Goal: Check status: Check status

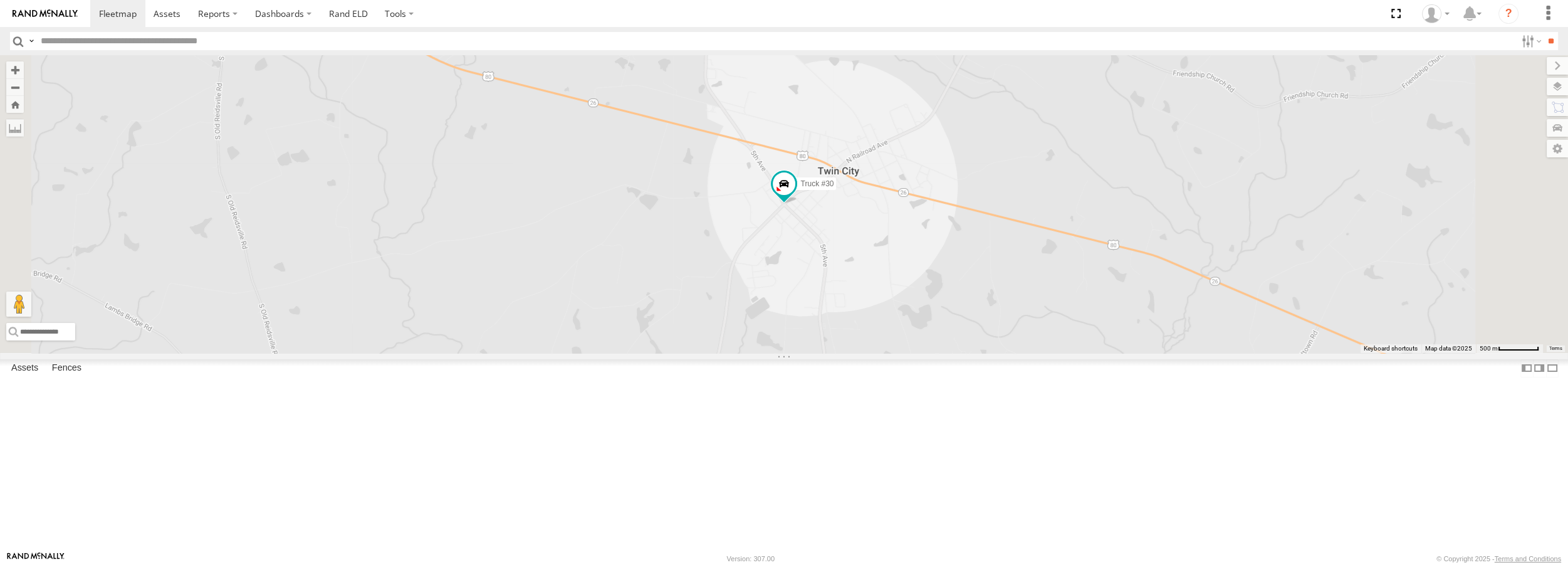
click at [0, 0] on div "All Assets" at bounding box center [0, 0] width 0 height 0
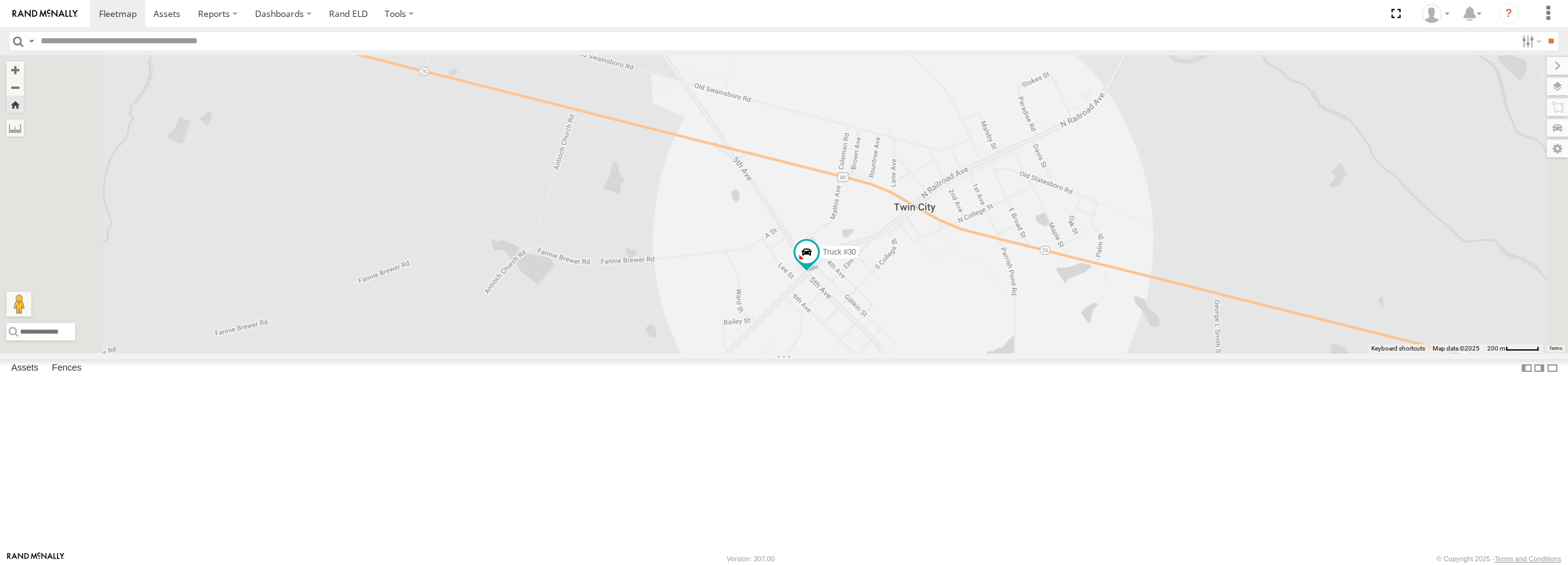
drag, startPoint x: 967, startPoint y: 349, endPoint x: 964, endPoint y: 393, distance: 44.1
click at [818, 264] on span at bounding box center [806, 253] width 23 height 23
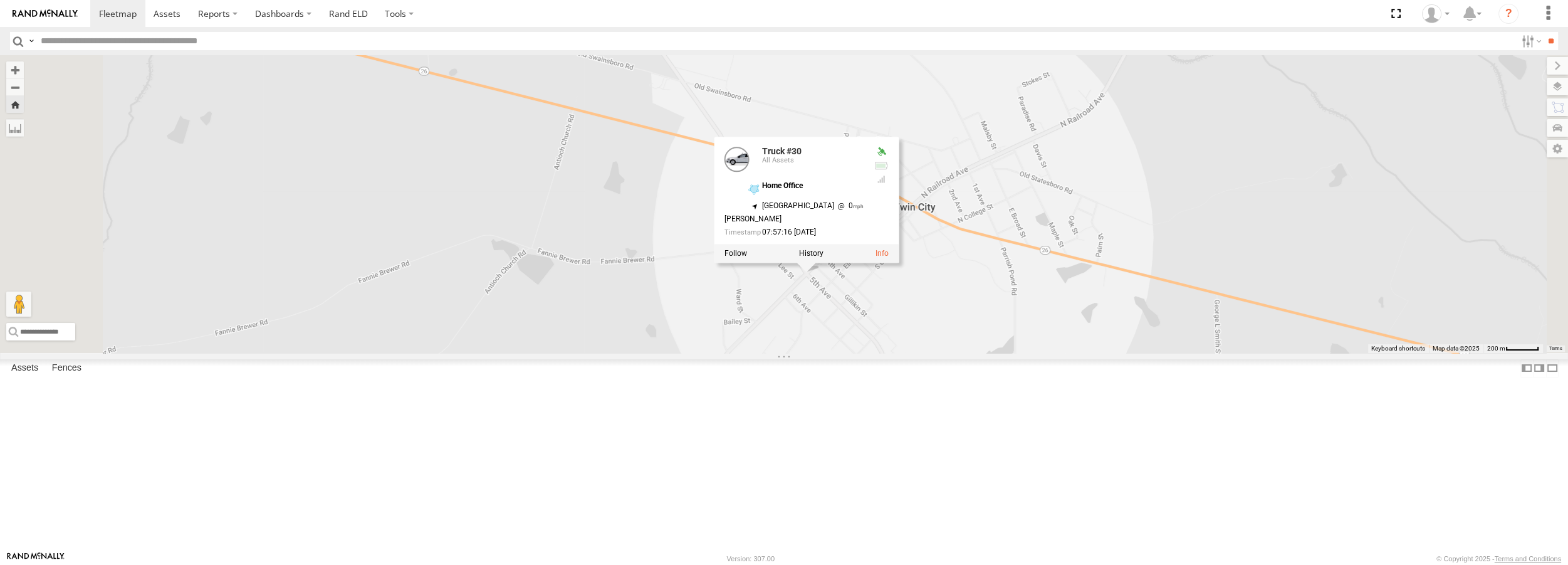
click at [0, 0] on span at bounding box center [0, 0] width 0 height 0
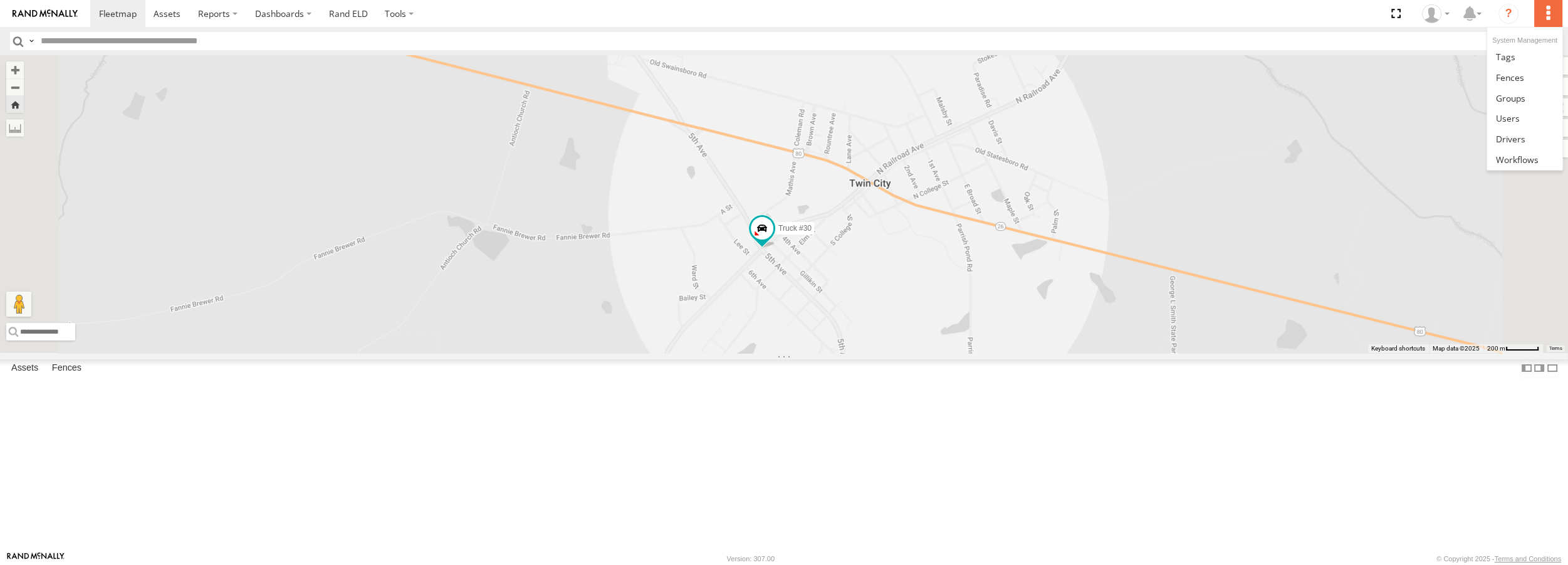
click at [1541, 12] on label at bounding box center [1548, 13] width 27 height 27
click at [1425, 47] on input "text" at bounding box center [776, 41] width 1481 height 18
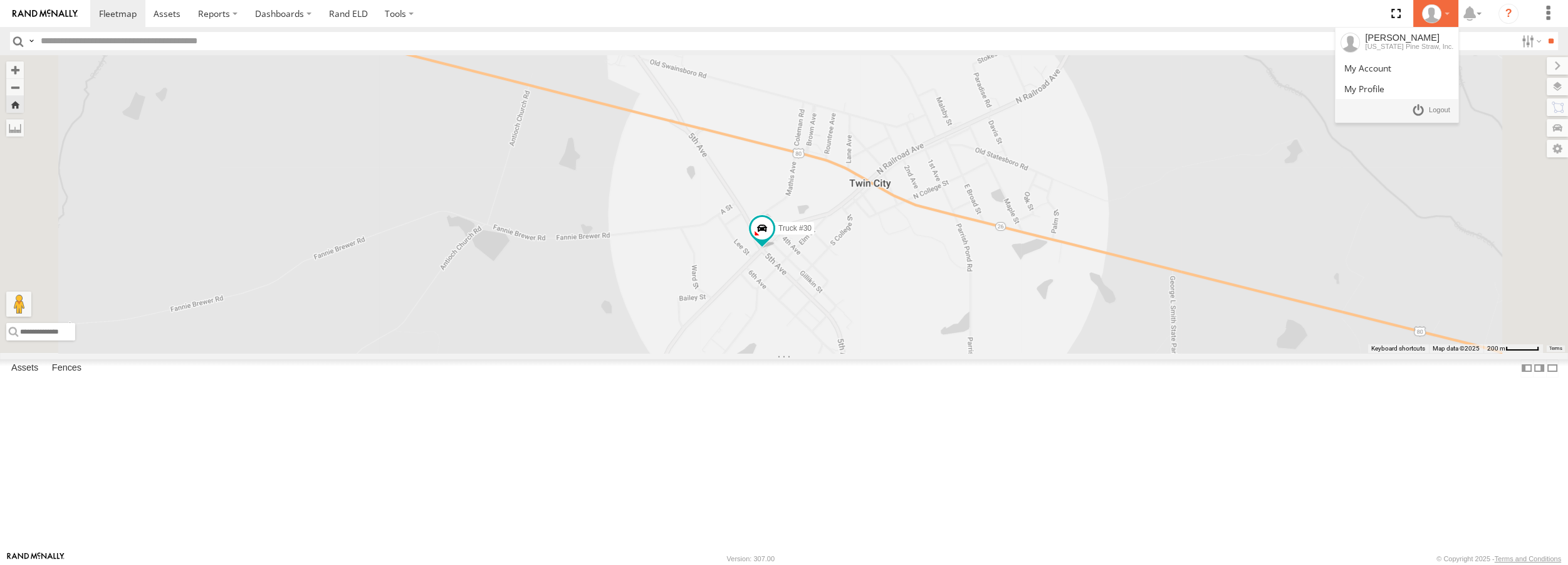
click at [1441, 14] on icon at bounding box center [1431, 13] width 18 height 18
click at [1425, 111] on link at bounding box center [1431, 110] width 47 height 18
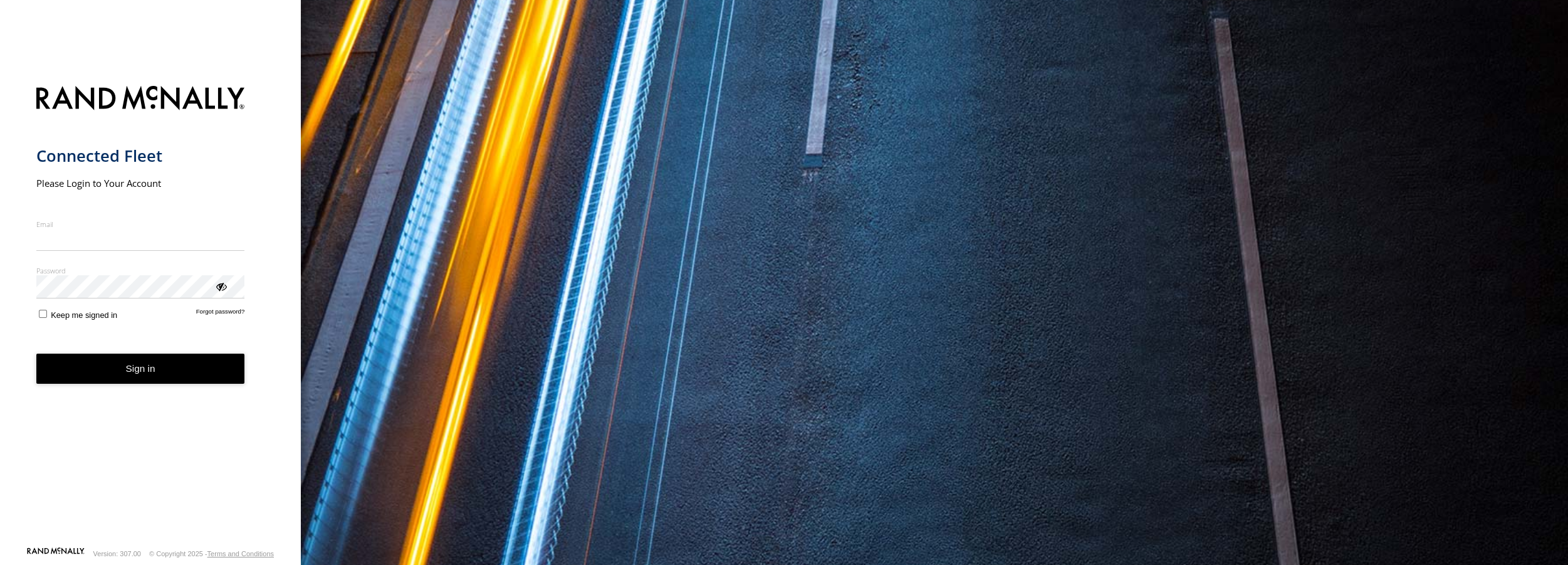
type input "**********"
click at [76, 328] on form "**********" at bounding box center [151, 312] width 229 height 468
click at [78, 319] on span "Keep me signed in" at bounding box center [84, 315] width 67 height 10
click at [138, 370] on button "Sign in" at bounding box center [140, 369] width 208 height 31
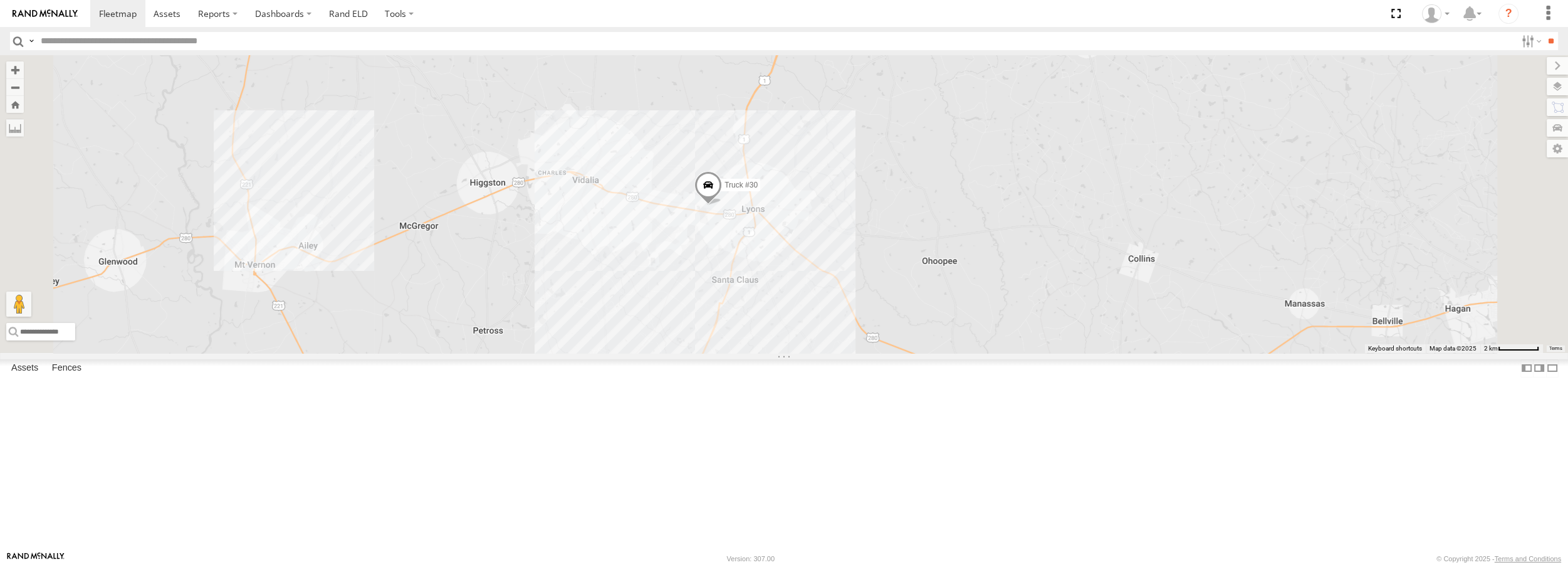
drag, startPoint x: 906, startPoint y: 328, endPoint x: 854, endPoint y: 334, distance: 52.3
click at [854, 334] on div "Truck #30" at bounding box center [784, 204] width 1568 height 297
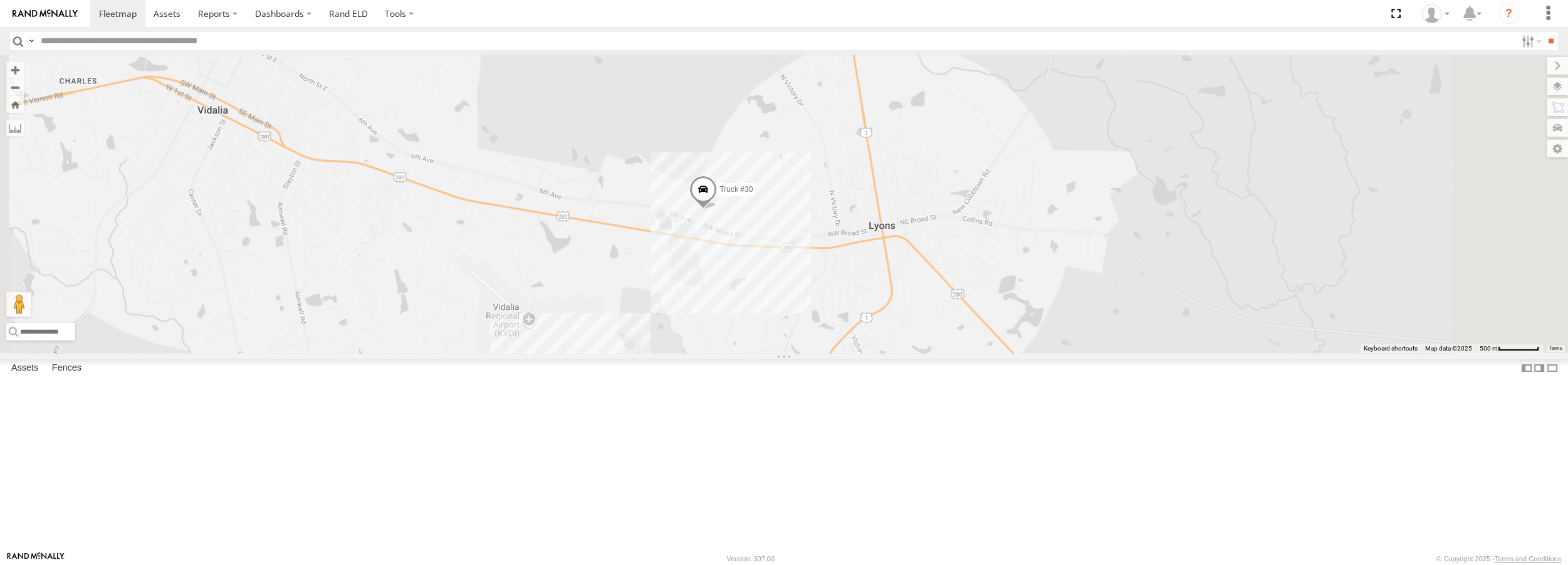
drag, startPoint x: 889, startPoint y: 373, endPoint x: 874, endPoint y: 374, distance: 15.0
click at [874, 353] on div "Truck #30" at bounding box center [784, 204] width 1568 height 297
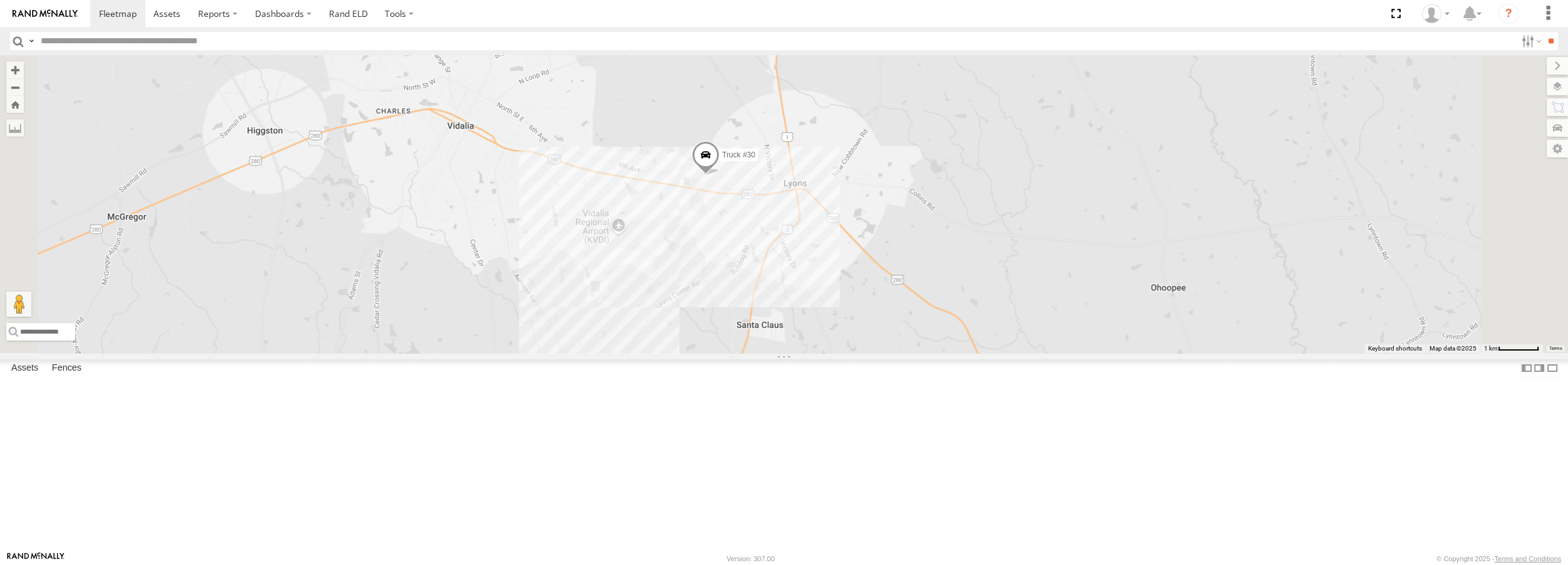
drag, startPoint x: 841, startPoint y: 308, endPoint x: 874, endPoint y: 315, distance: 33.7
click at [874, 315] on div "Truck #30" at bounding box center [784, 204] width 1568 height 297
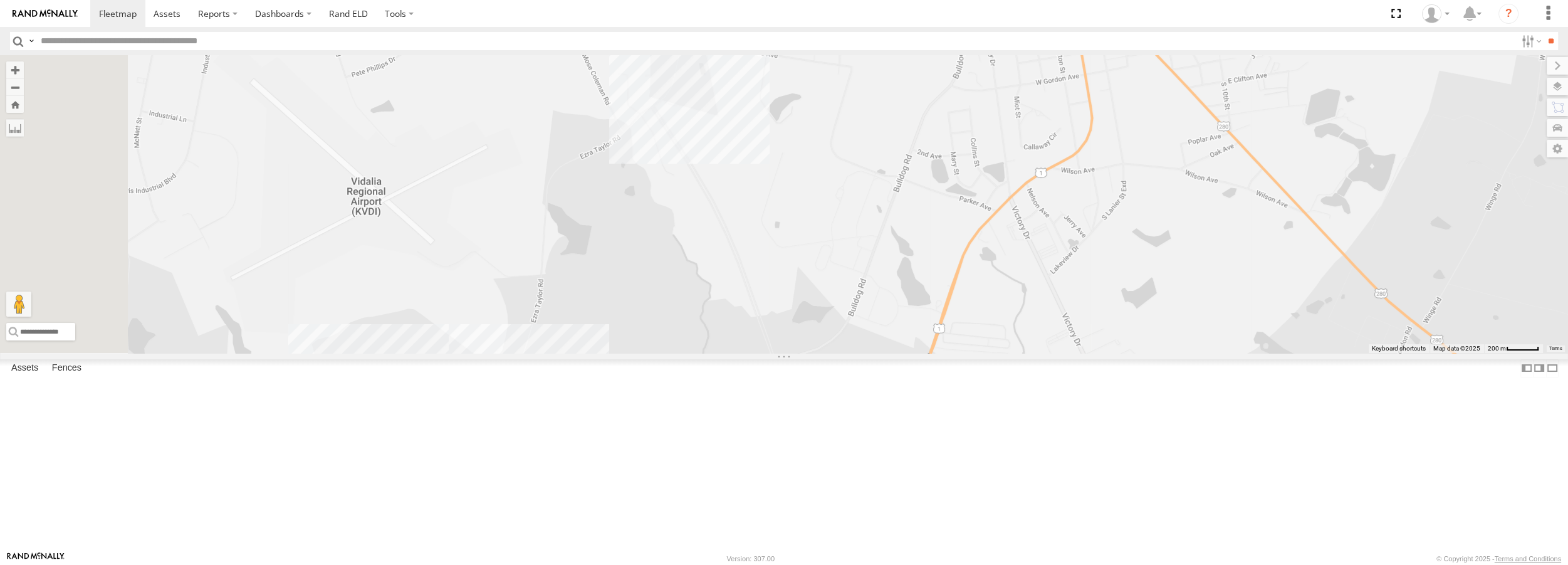
drag, startPoint x: 882, startPoint y: 358, endPoint x: 915, endPoint y: 254, distance: 109.1
click at [915, 254] on div "Truck #30" at bounding box center [784, 204] width 1568 height 297
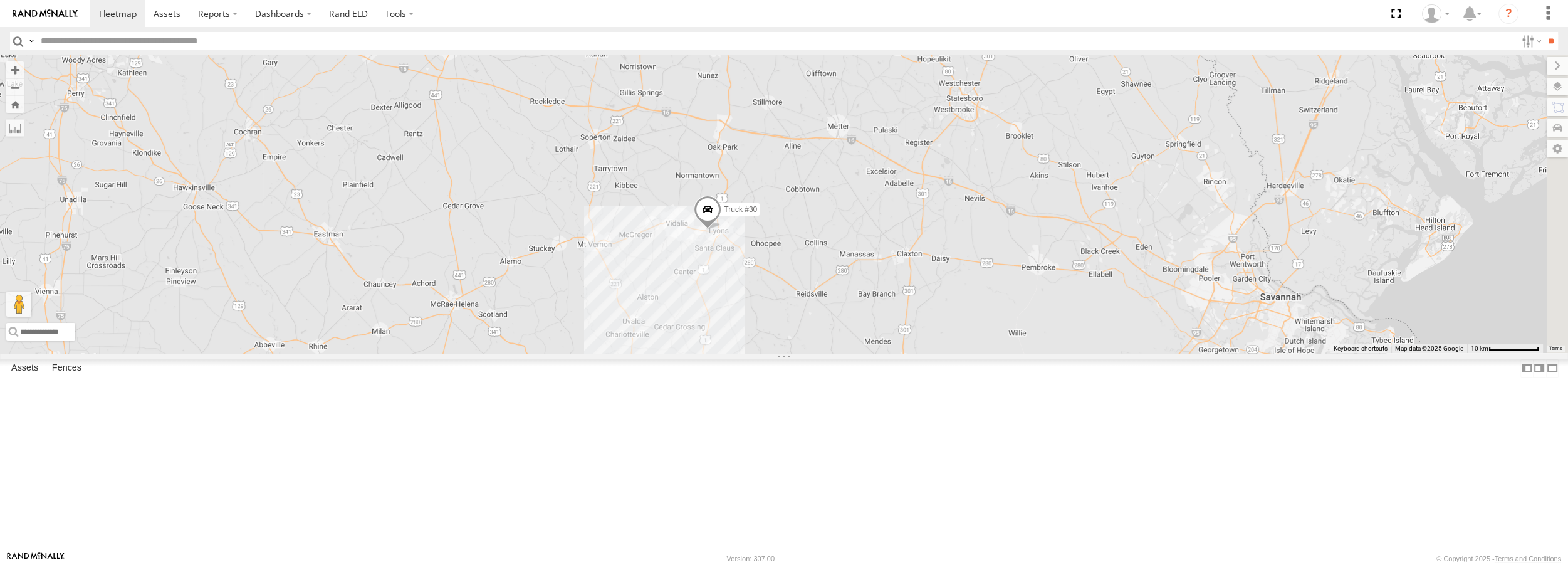
drag, startPoint x: 1006, startPoint y: 383, endPoint x: 958, endPoint y: 376, distance: 48.5
click at [958, 353] on div "Truck #30" at bounding box center [784, 204] width 1568 height 297
click at [1558, 87] on label at bounding box center [1545, 87] width 46 height 18
click at [0, 0] on label at bounding box center [0, 0] width 0 height 0
click at [0, 0] on span "Satellite + Roadmap" at bounding box center [0, 0] width 0 height 0
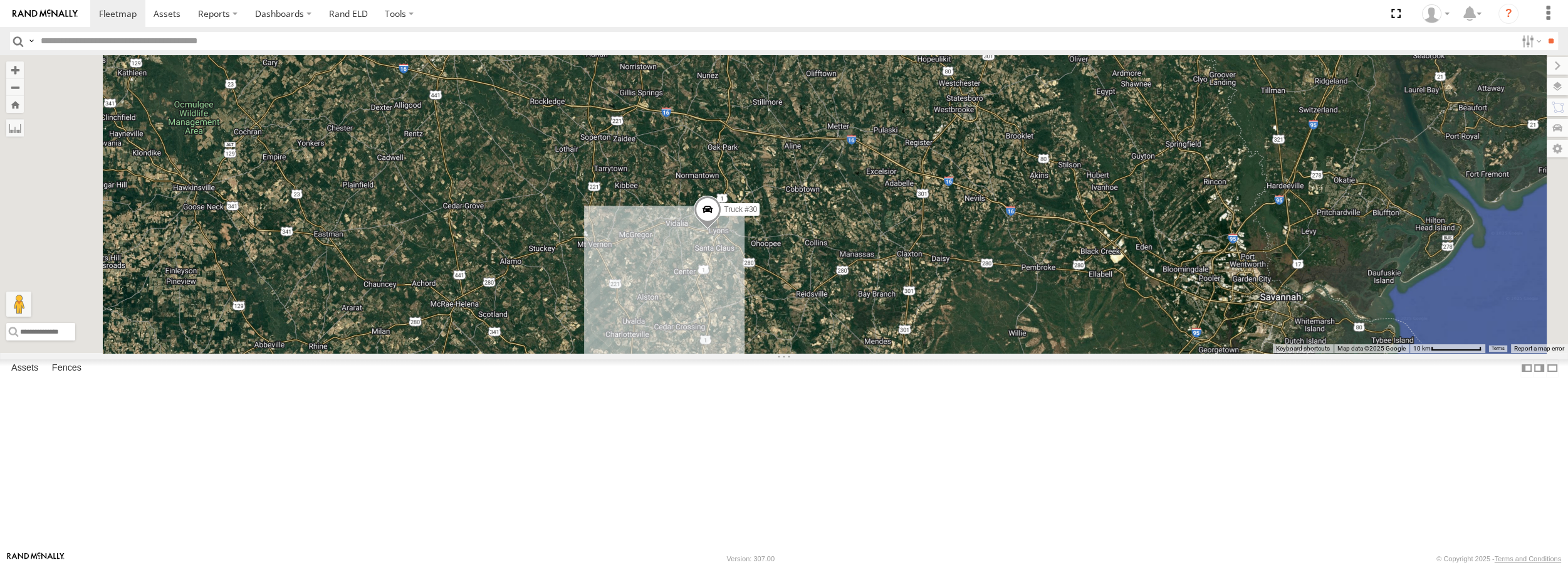
click at [0, 0] on label at bounding box center [0, 0] width 0 height 0
click at [1527, 61] on label at bounding box center [1547, 66] width 42 height 18
click at [862, 215] on div "Truck #30" at bounding box center [784, 204] width 1568 height 297
